Goal: Task Accomplishment & Management: Use online tool/utility

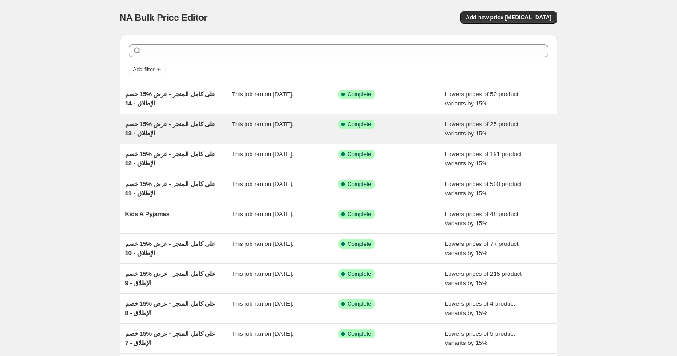
scroll to position [5, 0]
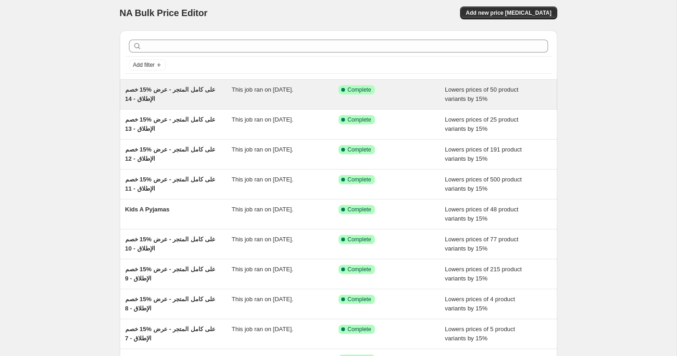
click at [165, 90] on span "خصم ‎15% على كامل المتجر - عرض الإطلاق - 14" at bounding box center [170, 94] width 90 height 16
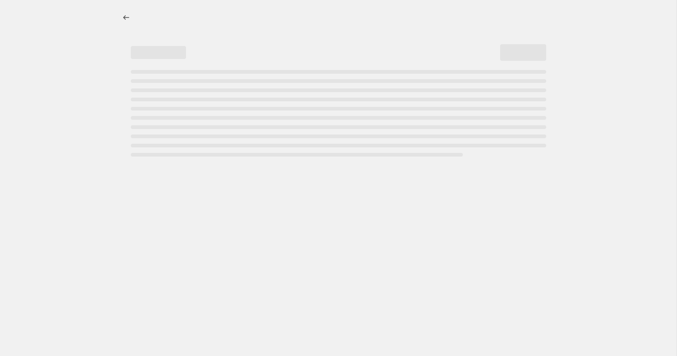
select select "percentage"
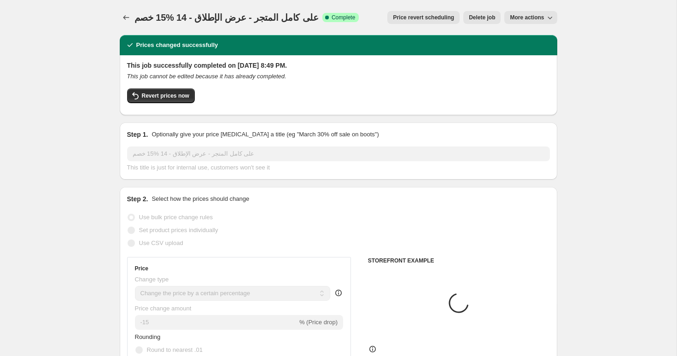
click at [169, 16] on span "خصم ‎15% على كامل المتجر - عرض الإطلاق - 14" at bounding box center [226, 17] width 184 height 10
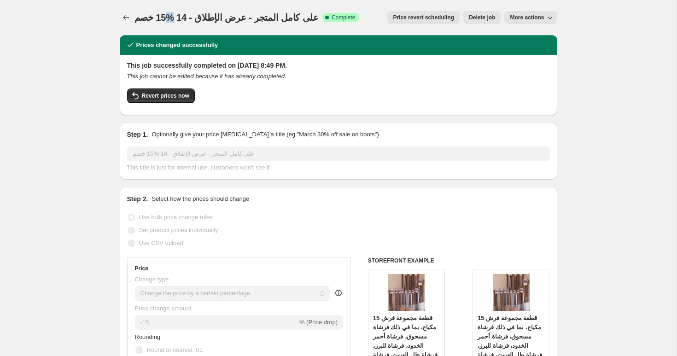
click at [169, 16] on span "خصم ‎15% على كامل المتجر - عرض الإطلاق - 14" at bounding box center [226, 17] width 184 height 10
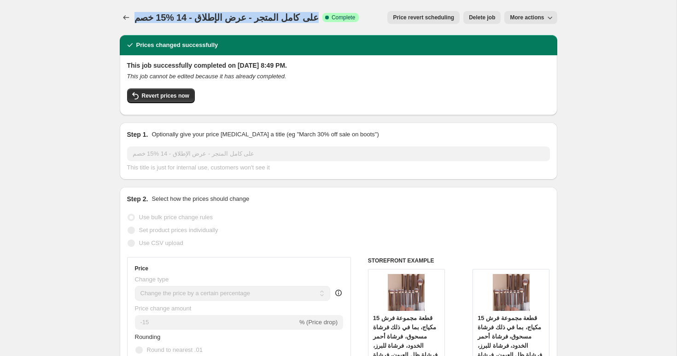
click at [169, 16] on span "خصم ‎15% على كامل المتجر - عرض الإطلاق - 14" at bounding box center [226, 17] width 184 height 10
copy span "خصم ‎15% على كامل المتجر - عرض الإطلاق - 14"
click at [123, 19] on icon "Price change jobs" at bounding box center [126, 17] width 9 height 9
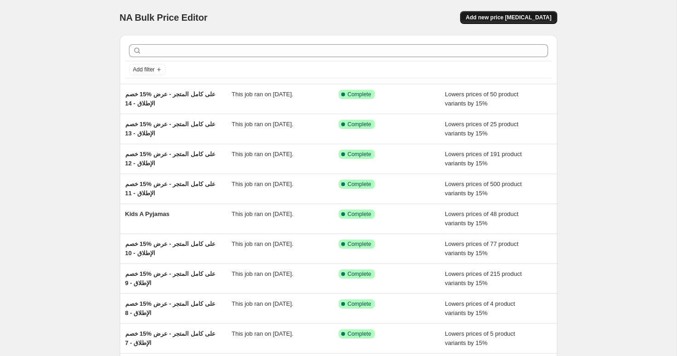
click at [488, 20] on span "Add new price [MEDICAL_DATA]" at bounding box center [508, 17] width 86 height 7
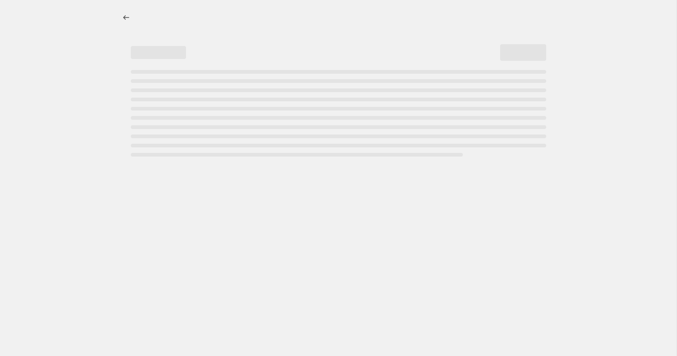
select select "percentage"
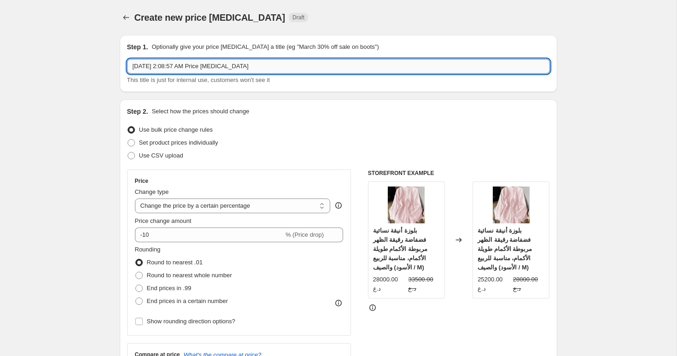
click at [210, 68] on input "Oct 12, 2025, 2:08:57 AM Price change job" at bounding box center [338, 66] width 423 height 15
paste input "خصم ‎15% على كامل المتجر - عرض الإطلاق - 14"
click at [165, 66] on input "خصم ‎15% على كامل المتجر - عرض الإطلاق - 14" at bounding box center [338, 66] width 423 height 15
click at [165, 64] on input "خصم ‎15% على كامل المتجر - عرض الإطلاق - 14" at bounding box center [338, 66] width 423 height 15
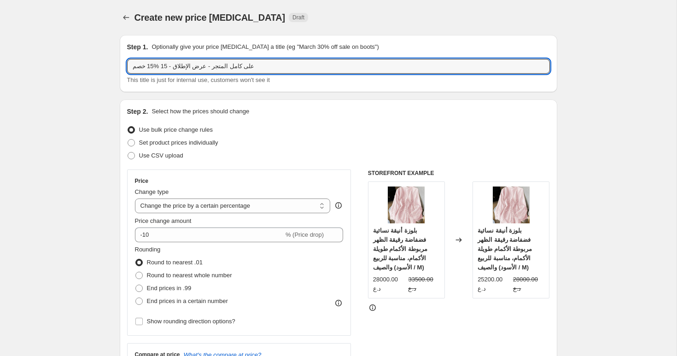
type input "خصم ‎15% على كامل المتجر - عرض الإطلاق - 15"
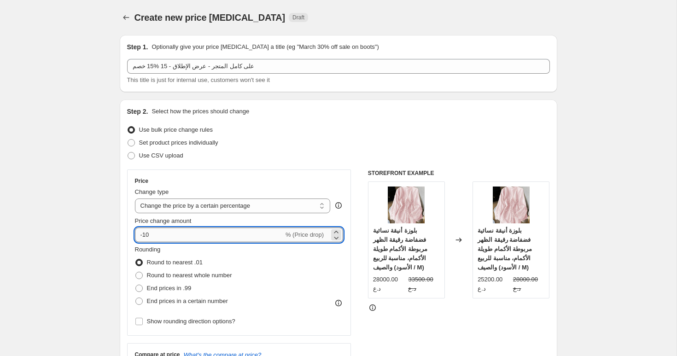
click at [161, 232] on input "-10" at bounding box center [209, 234] width 149 height 15
type input "-15"
click at [165, 299] on span "End prices in a certain number" at bounding box center [187, 300] width 81 height 7
click at [136, 298] on input "End prices in a certain number" at bounding box center [135, 297] width 0 height 0
radio input "true"
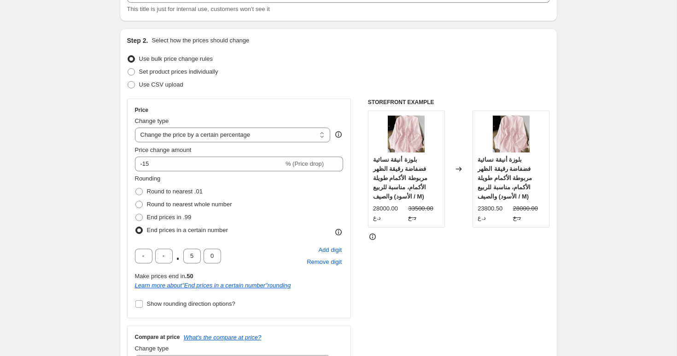
scroll to position [124, 0]
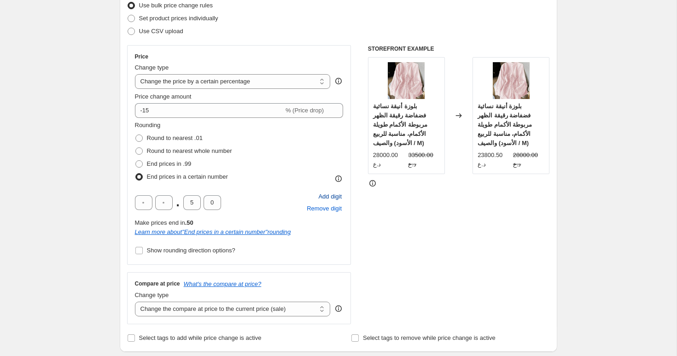
click at [323, 200] on span "Add digit" at bounding box center [329, 196] width 23 height 9
click at [144, 206] on input "text" at bounding box center [143, 202] width 17 height 15
type input "0"
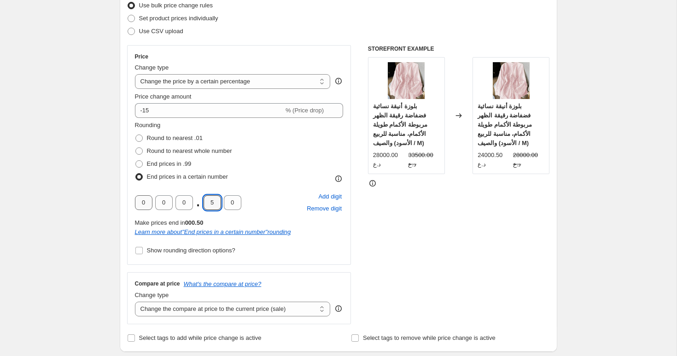
type input "0"
click at [162, 250] on span "Show rounding direction options?" at bounding box center [191, 250] width 88 height 7
click at [143, 250] on input "Show rounding direction options?" at bounding box center [138, 250] width 7 height 7
checkbox input "true"
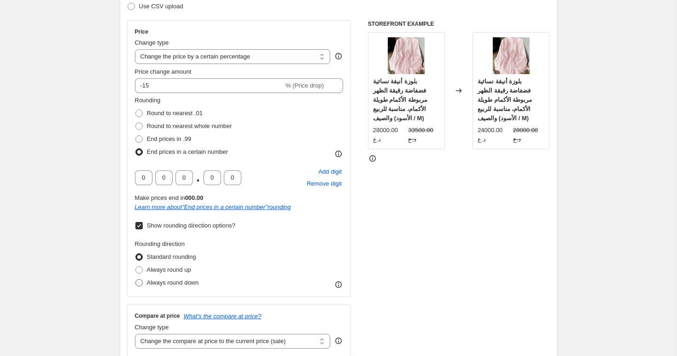
click at [165, 285] on span "Always round down" at bounding box center [173, 282] width 52 height 7
click at [136, 279] on input "Always round down" at bounding box center [135, 279] width 0 height 0
radio input "true"
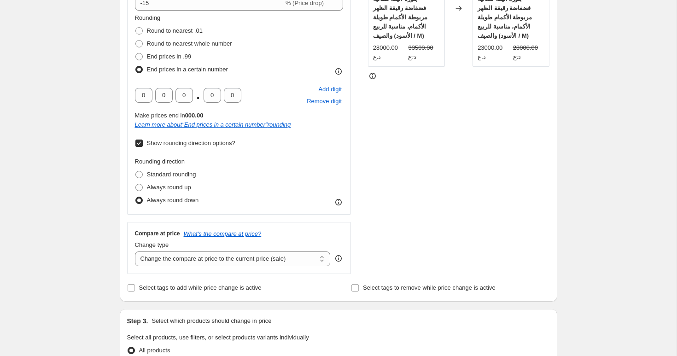
scroll to position [262, 0]
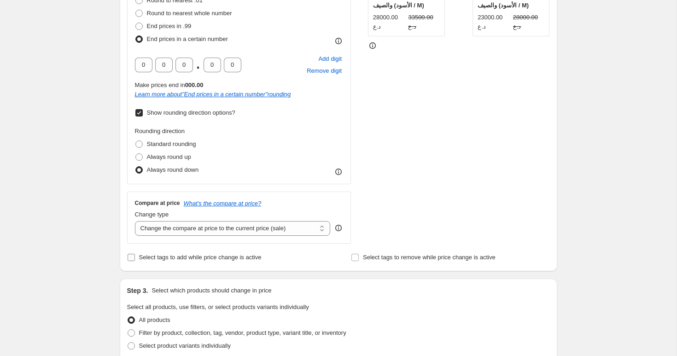
click at [172, 257] on span "Select tags to add while price change is active" at bounding box center [200, 257] width 122 height 7
click at [135, 257] on input "Select tags to add while price change is active" at bounding box center [131, 257] width 7 height 7
checkbox input "true"
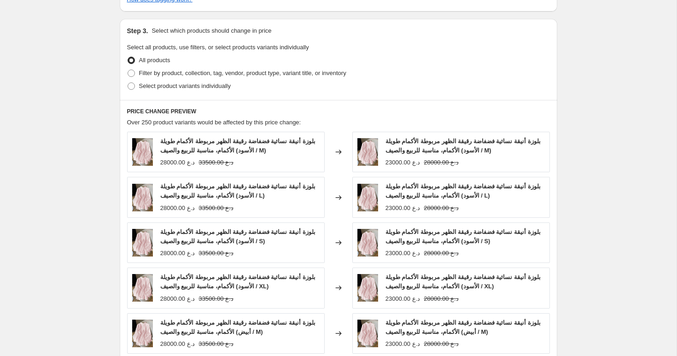
scroll to position [605, 0]
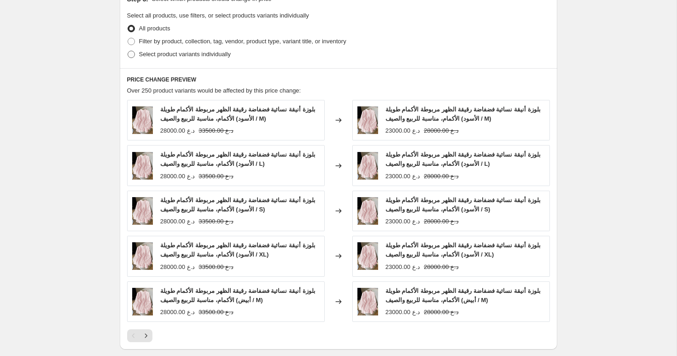
click at [161, 56] on span "Select product variants individually" at bounding box center [185, 54] width 92 height 7
click at [128, 51] on input "Select product variants individually" at bounding box center [128, 51] width 0 height 0
radio input "true"
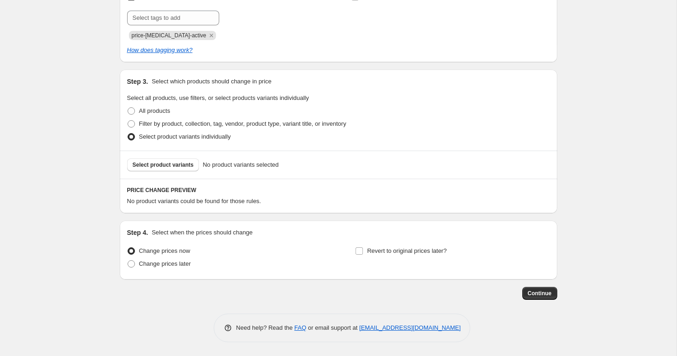
scroll to position [523, 0]
click at [165, 121] on span "Filter by product, collection, tag, vendor, product type, variant title, or inv…" at bounding box center [242, 123] width 207 height 7
click at [128, 121] on input "Filter by product, collection, tag, vendor, product type, variant title, or inv…" at bounding box center [128, 120] width 0 height 0
radio input "true"
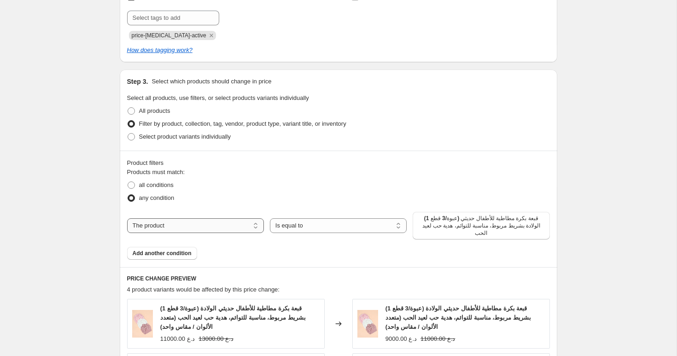
click at [209, 226] on select "The product The product's collection The product's tag The product's vendor The…" at bounding box center [195, 225] width 137 height 15
select select "collection"
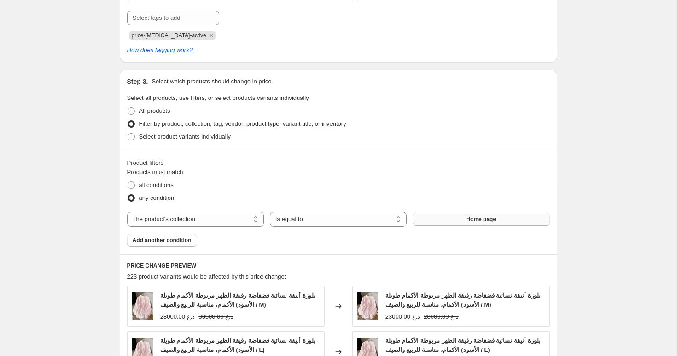
click at [475, 218] on span "Home page" at bounding box center [481, 218] width 30 height 7
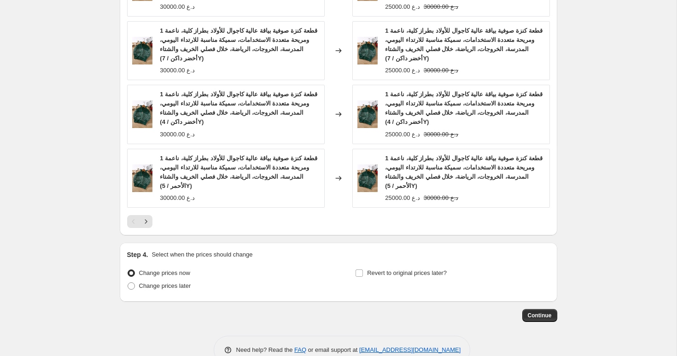
scroll to position [937, 0]
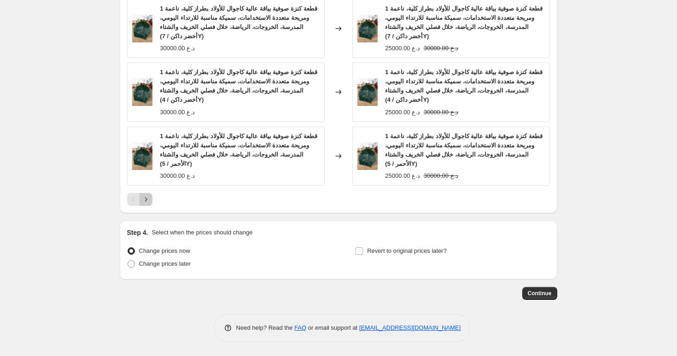
click at [147, 199] on icon "Next" at bounding box center [145, 199] width 9 height 9
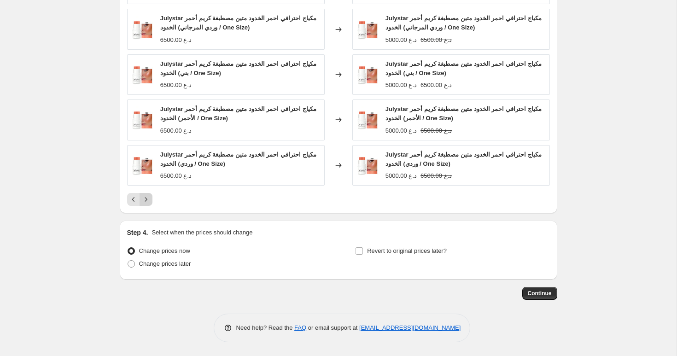
click at [147, 199] on icon "Next" at bounding box center [145, 199] width 9 height 9
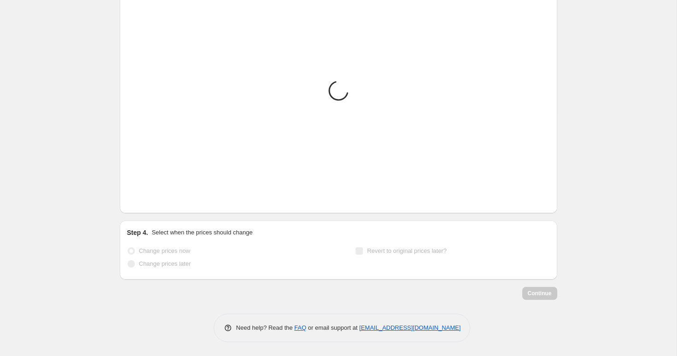
scroll to position [863, 0]
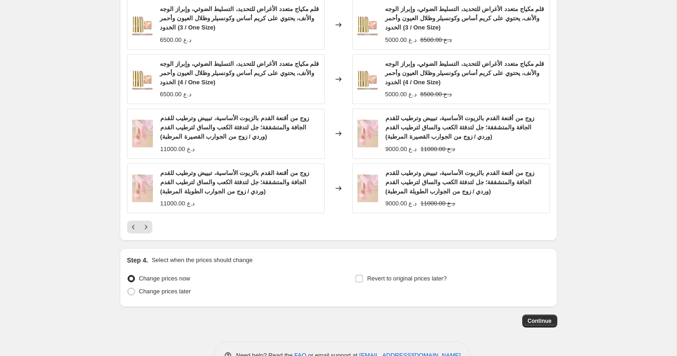
click at [135, 199] on img at bounding box center [142, 188] width 21 height 28
click at [134, 227] on icon "Previous" at bounding box center [133, 226] width 9 height 9
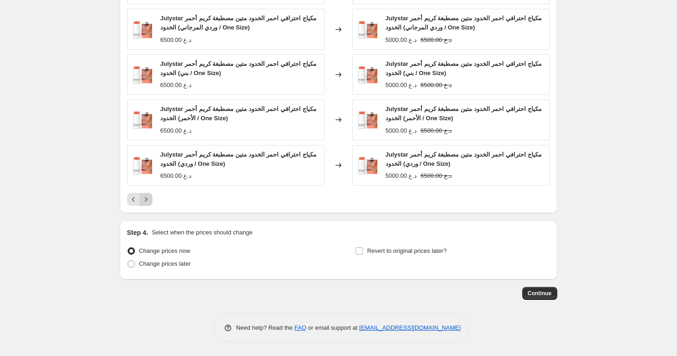
click at [145, 201] on icon "Next" at bounding box center [145, 199] width 9 height 9
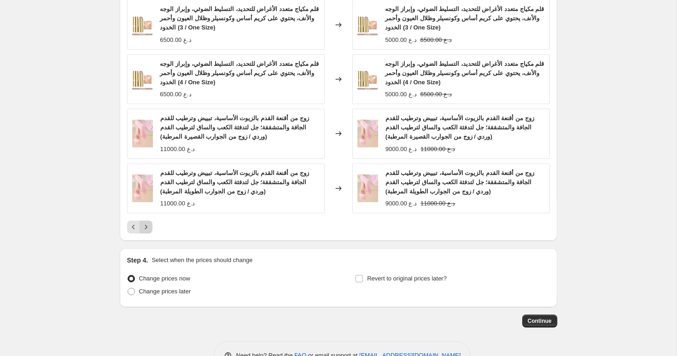
click at [145, 201] on img at bounding box center [142, 188] width 21 height 28
click at [148, 223] on icon "Next" at bounding box center [145, 226] width 9 height 9
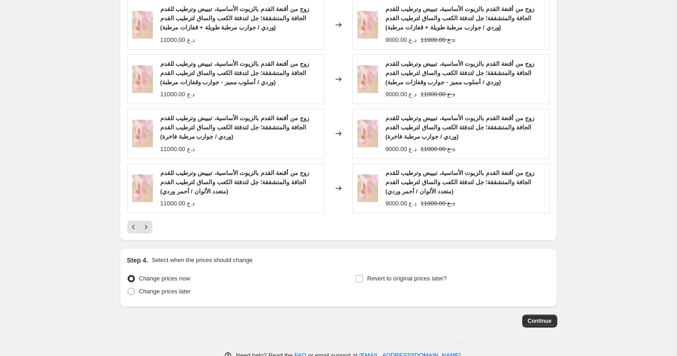
click at [148, 227] on icon "Next" at bounding box center [145, 226] width 9 height 9
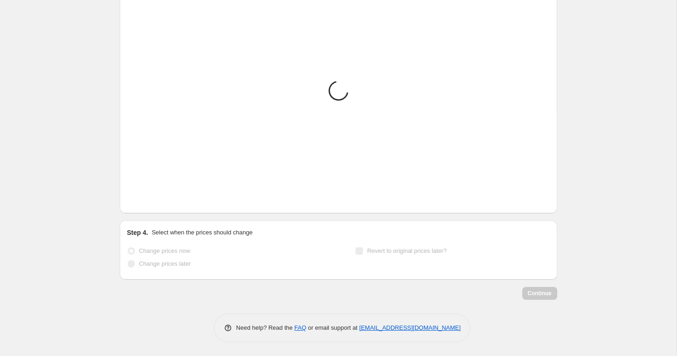
scroll to position [830, 0]
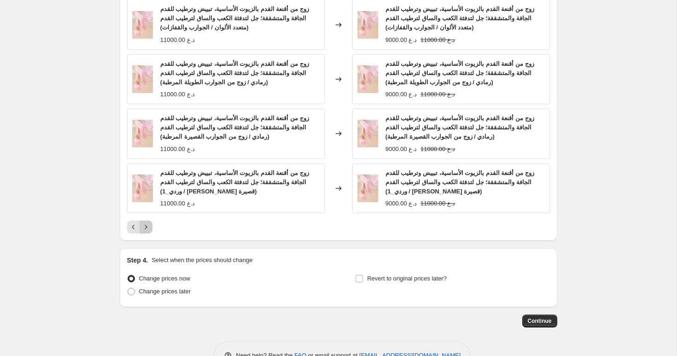
click at [148, 227] on icon "Next" at bounding box center [145, 226] width 9 height 9
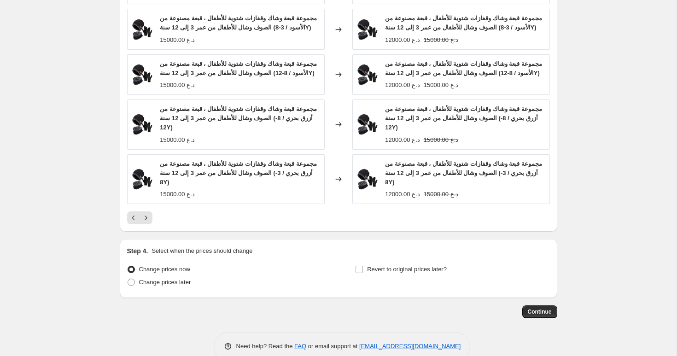
scroll to position [863, 0]
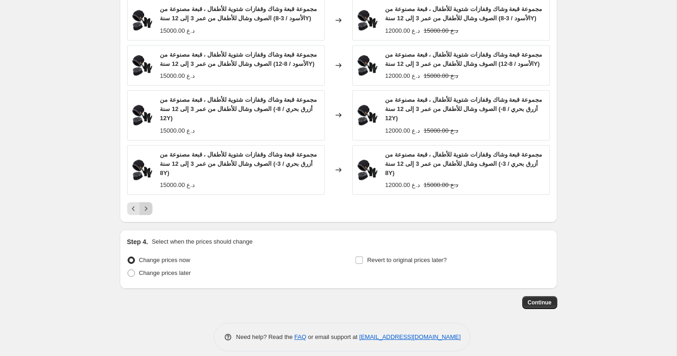
click at [149, 212] on icon "Next" at bounding box center [145, 208] width 9 height 9
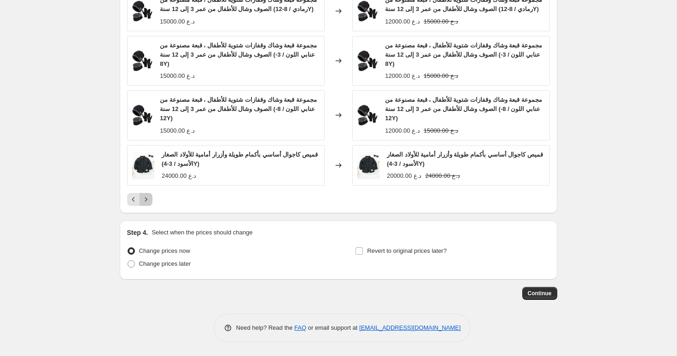
click at [148, 202] on icon "Next" at bounding box center [145, 199] width 9 height 9
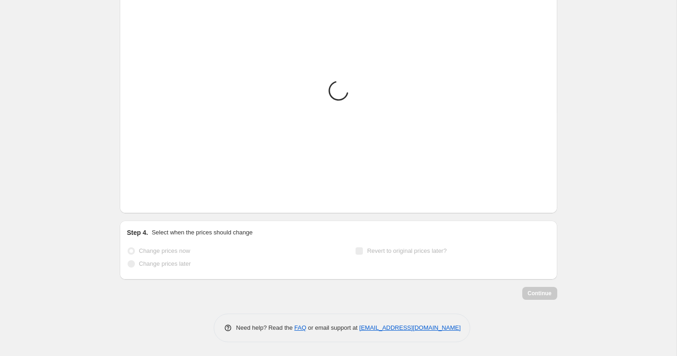
scroll to position [845, 0]
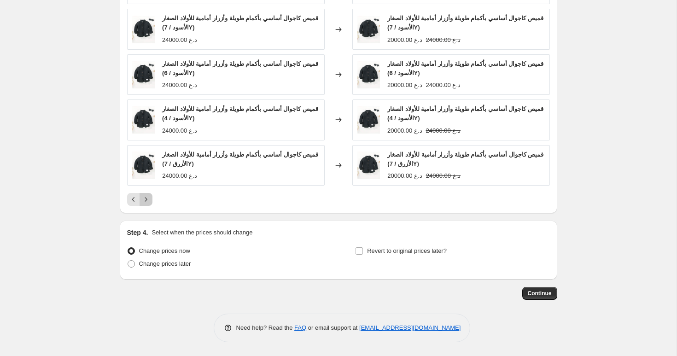
click at [148, 201] on icon "Next" at bounding box center [145, 199] width 9 height 9
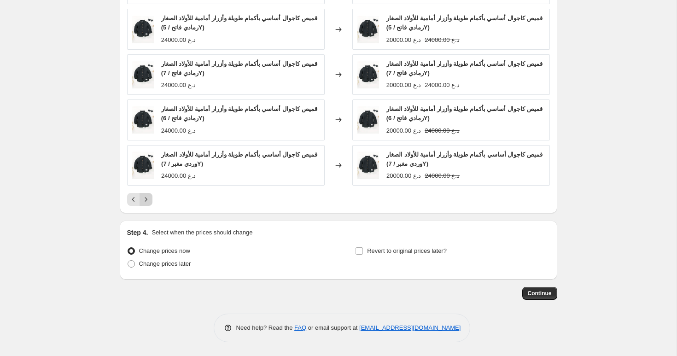
click at [148, 201] on icon "Next" at bounding box center [145, 199] width 9 height 9
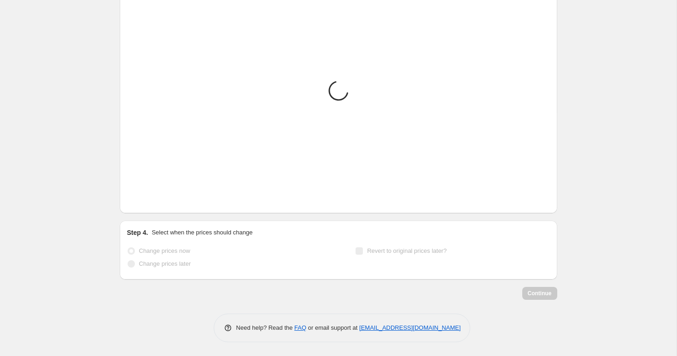
scroll to position [845, 0]
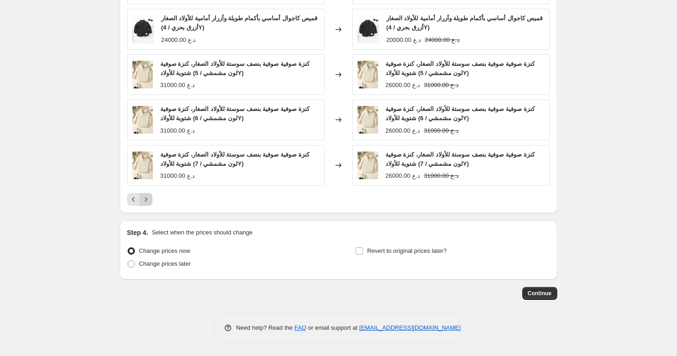
click at [148, 201] on icon "Next" at bounding box center [145, 199] width 9 height 9
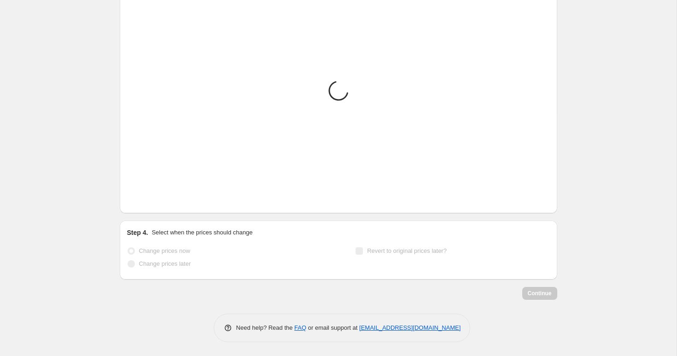
scroll to position [830, 0]
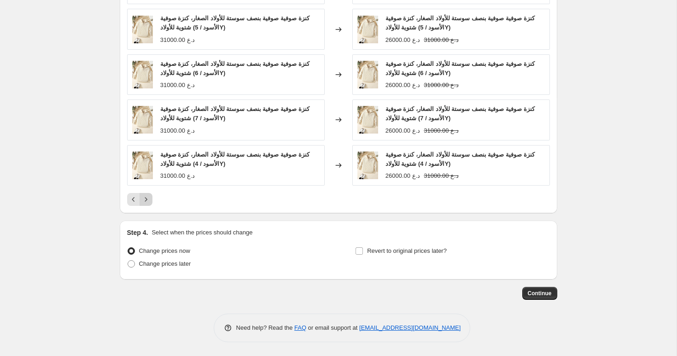
click at [148, 201] on icon "Next" at bounding box center [145, 199] width 9 height 9
click at [148, 200] on icon "Next" at bounding box center [145, 199] width 9 height 9
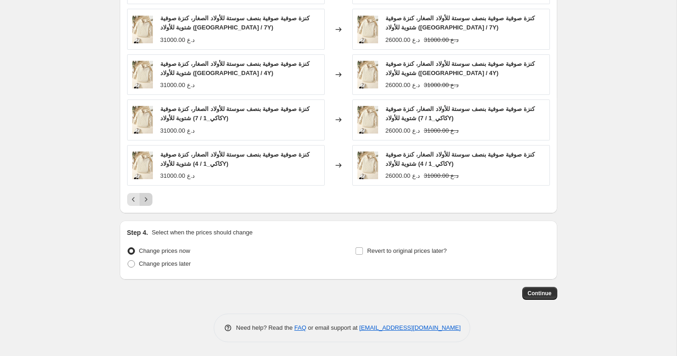
click at [143, 199] on icon "Next" at bounding box center [145, 199] width 9 height 9
click at [144, 199] on icon "Next" at bounding box center [145, 199] width 9 height 9
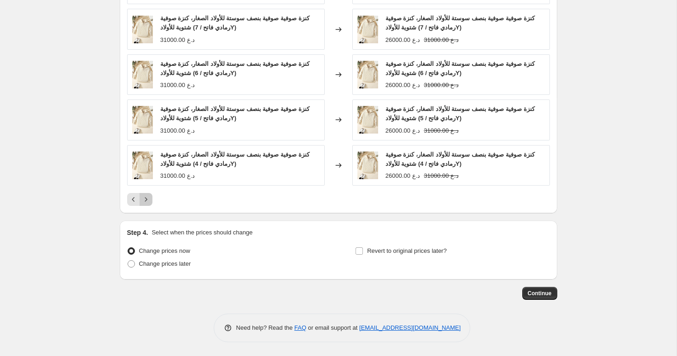
click at [146, 201] on icon "Next" at bounding box center [145, 199] width 9 height 9
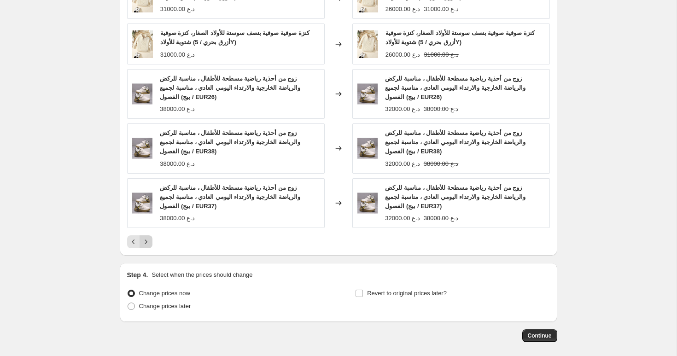
scroll to position [845, 0]
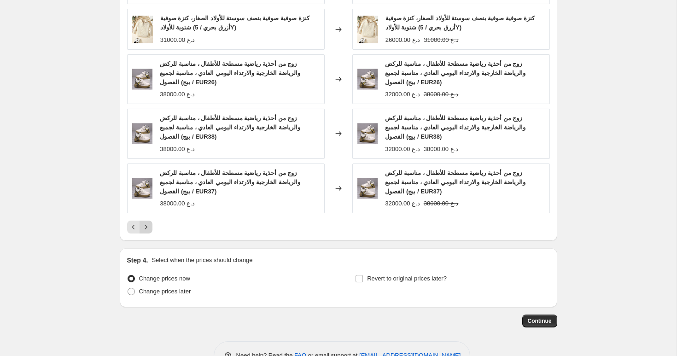
click at [149, 228] on icon "Next" at bounding box center [145, 226] width 9 height 9
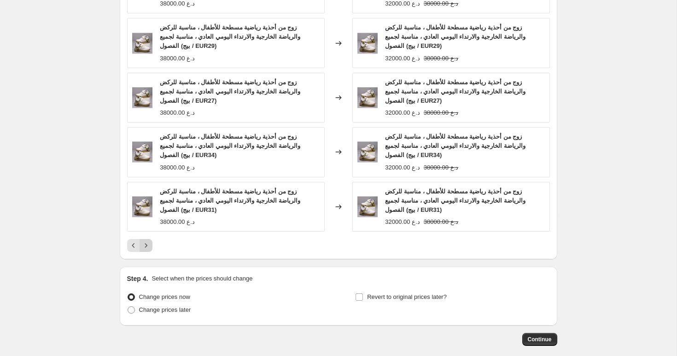
click at [148, 243] on icon "Next" at bounding box center [145, 245] width 9 height 9
click at [149, 244] on icon "Next" at bounding box center [145, 245] width 9 height 9
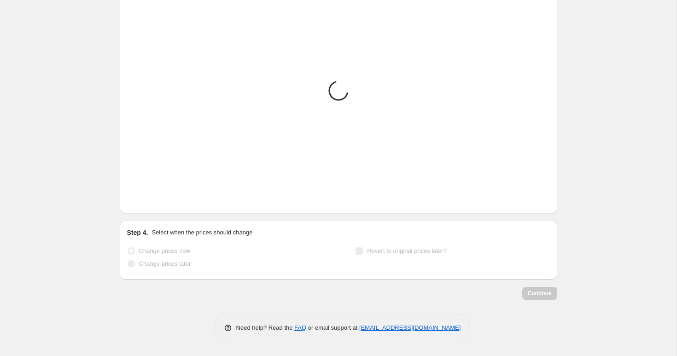
scroll to position [845, 0]
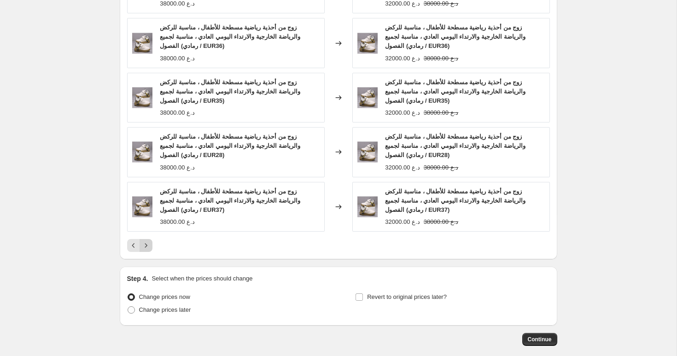
click at [149, 244] on icon "Next" at bounding box center [145, 245] width 9 height 9
click at [150, 248] on icon "Next" at bounding box center [145, 245] width 9 height 9
click at [150, 247] on icon "Next" at bounding box center [145, 245] width 9 height 9
click at [149, 244] on icon "Next" at bounding box center [145, 245] width 9 height 9
click at [148, 245] on icon "Next" at bounding box center [145, 245] width 9 height 9
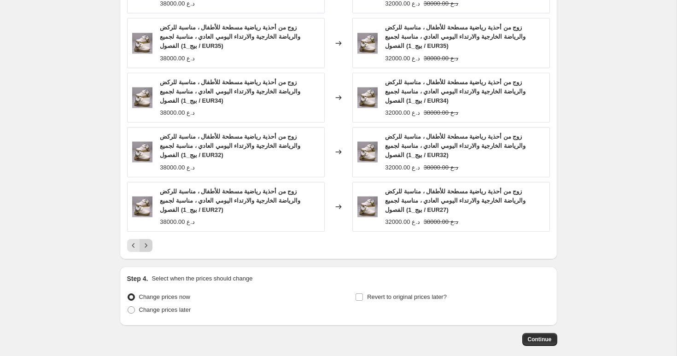
click at [148, 245] on icon "Next" at bounding box center [145, 245] width 9 height 9
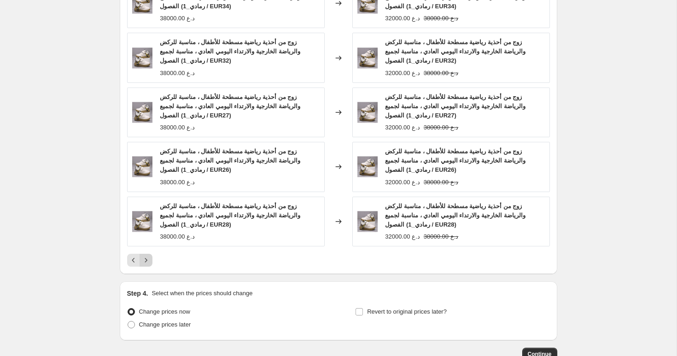
scroll to position [845, 0]
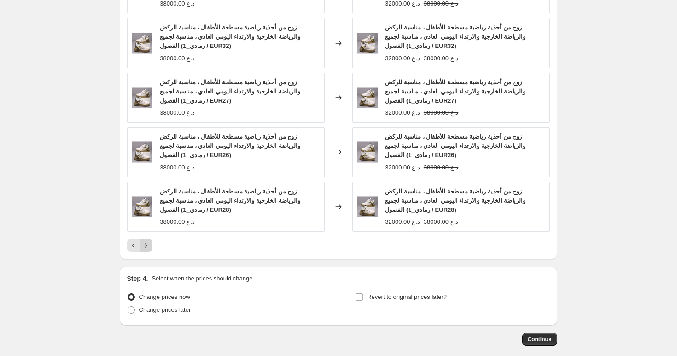
click at [148, 245] on icon "Next" at bounding box center [145, 245] width 9 height 9
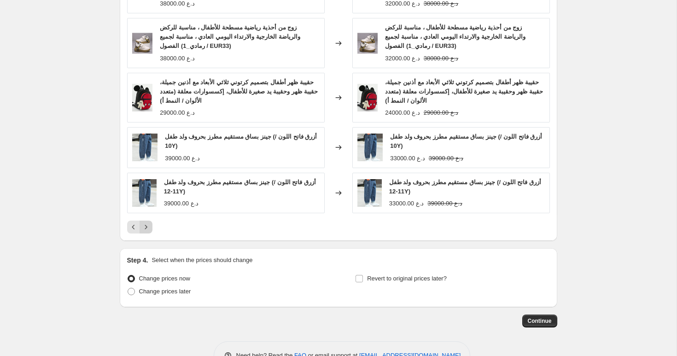
click at [148, 229] on icon "Next" at bounding box center [145, 226] width 9 height 9
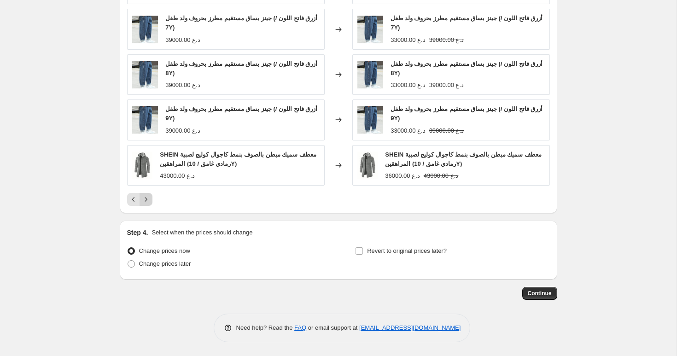
click at [145, 198] on icon "Next" at bounding box center [146, 199] width 2 height 4
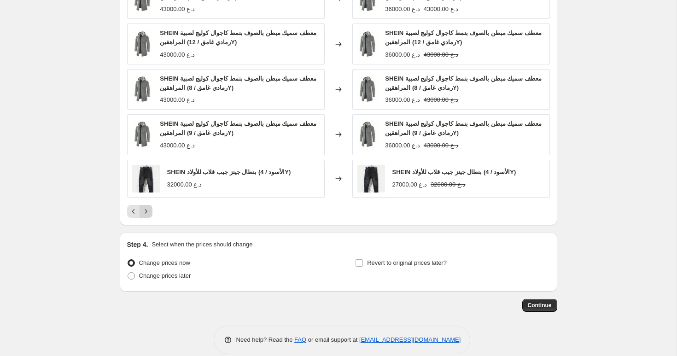
scroll to position [842, 0]
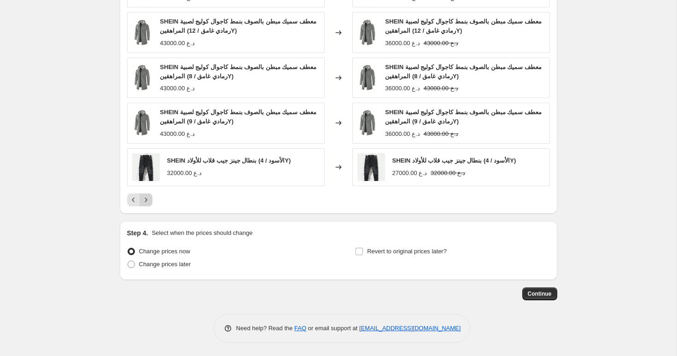
click at [147, 198] on icon "Next" at bounding box center [145, 199] width 9 height 9
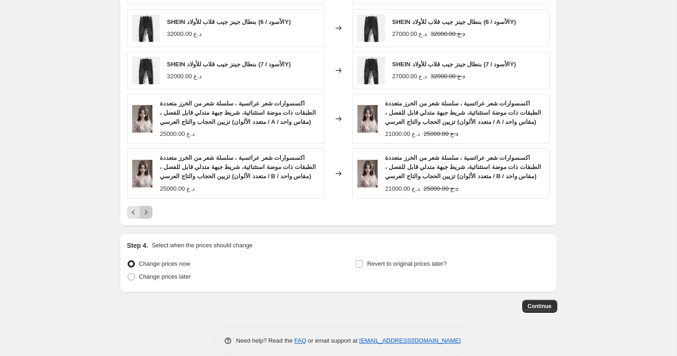
click at [146, 210] on icon "Next" at bounding box center [145, 212] width 9 height 9
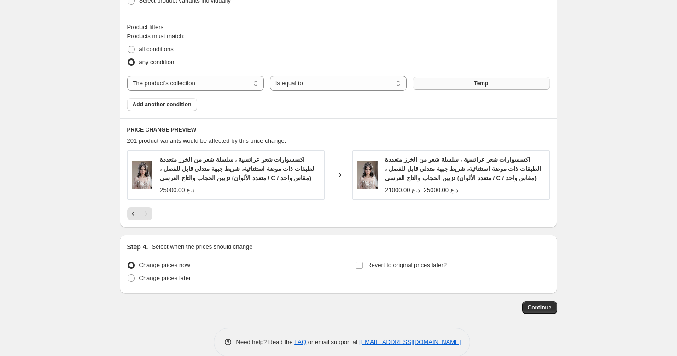
scroll to position [673, 0]
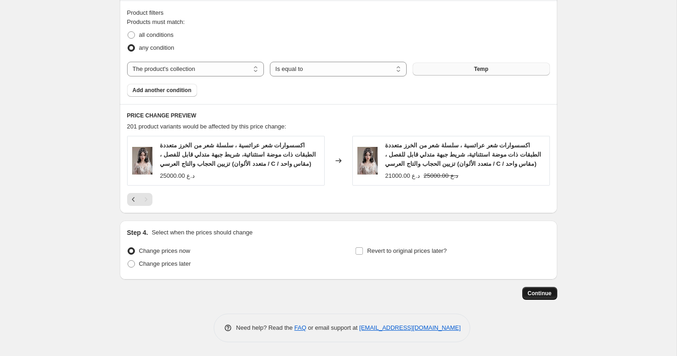
click at [542, 295] on span "Continue" at bounding box center [540, 293] width 24 height 7
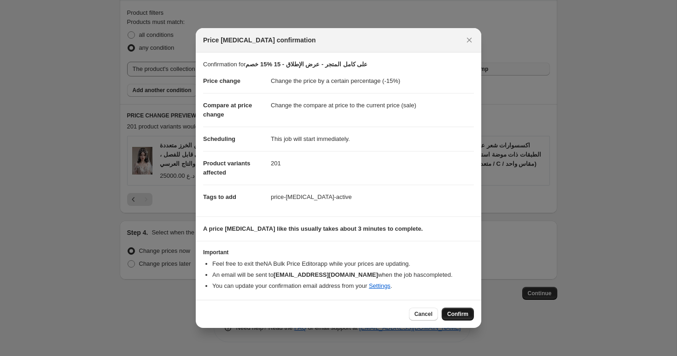
click at [457, 314] on span "Confirm" at bounding box center [457, 313] width 21 height 7
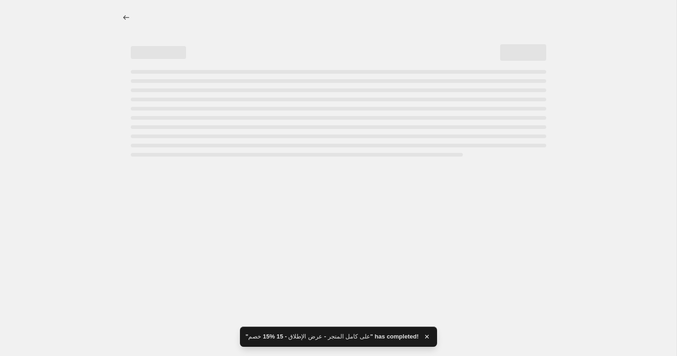
select select "percentage"
select select "collection"
